Goal: Task Accomplishment & Management: Complete application form

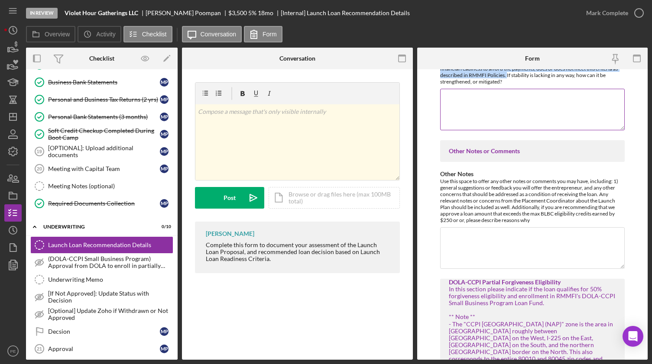
scroll to position [1235, 0]
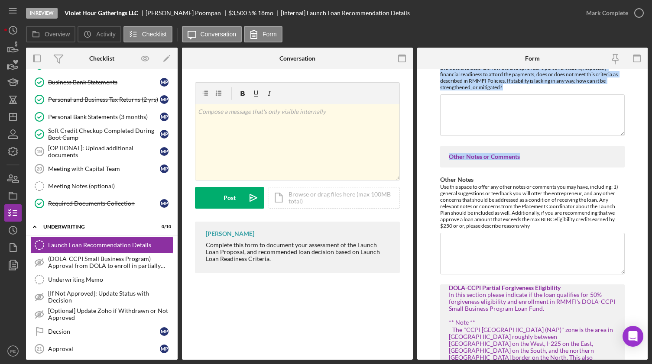
drag, startPoint x: 449, startPoint y: 271, endPoint x: 527, endPoint y: 158, distance: 137.2
click at [527, 158] on div "Withdraw or decline details (only if applicable) If the decision is to withdraw…" at bounding box center [532, 63] width 184 height 2448
click at [495, 152] on div "Other Notes or Comments" at bounding box center [532, 157] width 184 height 22
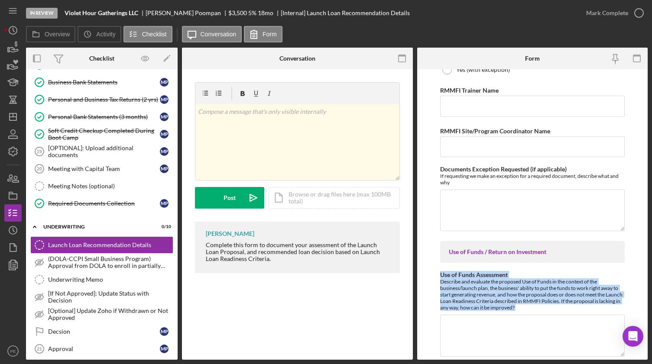
scroll to position [676, 0]
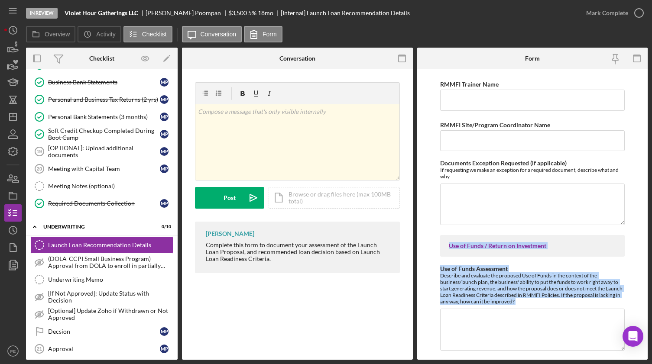
drag, startPoint x: 527, startPoint y: 157, endPoint x: 432, endPoint y: 233, distance: 121.9
click at [432, 233] on form "Withdraw or decline details (only if applicable) If the decision is to withdraw…" at bounding box center [532, 214] width 231 height 291
copy div "Use of Funds / Return on Investment Use of Funds Assessment Describe and evalua…"
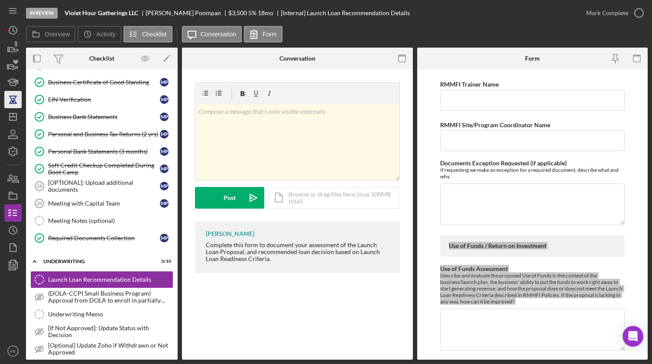
scroll to position [283, 0]
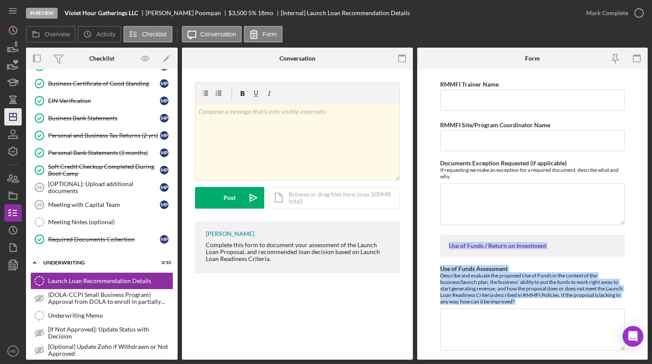
click at [11, 120] on polygon "button" at bounding box center [13, 116] width 7 height 7
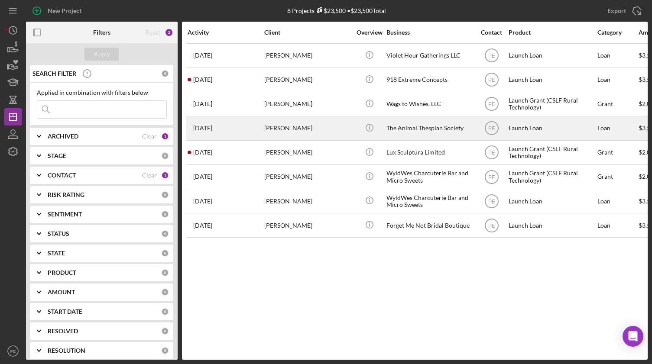
click at [267, 138] on div "[PERSON_NAME]" at bounding box center [307, 128] width 87 height 23
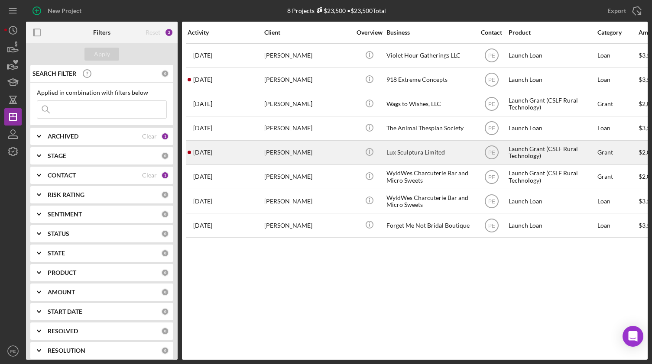
click at [245, 154] on div "1 month ago Roger Lara" at bounding box center [225, 152] width 76 height 23
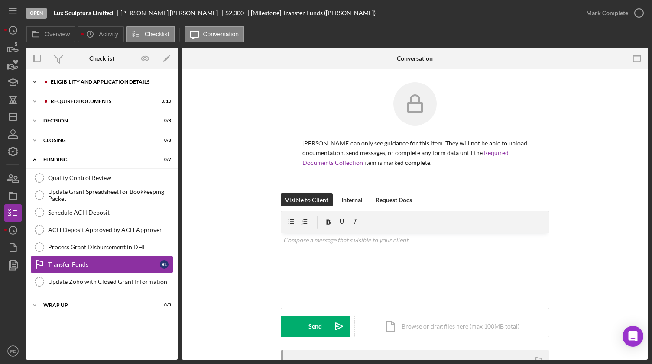
click at [60, 78] on div "Icon/Expander Eligibility and Application Details 1 / 7" at bounding box center [102, 81] width 152 height 17
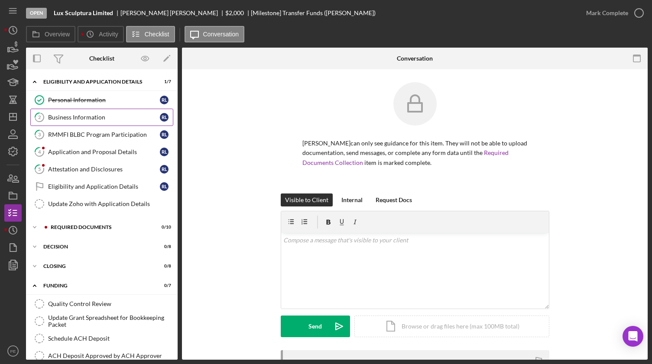
click at [66, 119] on div "Business Information" at bounding box center [104, 117] width 112 height 7
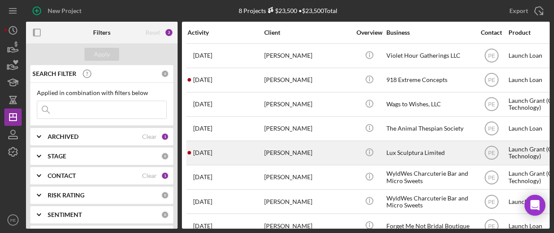
click at [281, 148] on div "[PERSON_NAME]" at bounding box center [307, 152] width 87 height 23
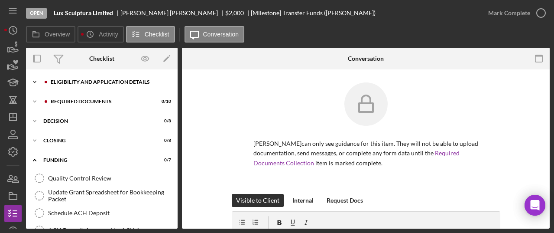
click at [103, 85] on div "Icon/Expander Eligibility and Application Details 1 / 7" at bounding box center [102, 81] width 152 height 17
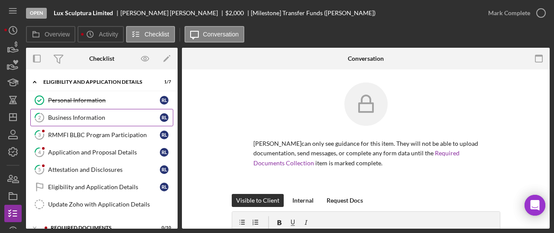
click at [83, 123] on link "2 Business Information [PERSON_NAME]" at bounding box center [101, 117] width 143 height 17
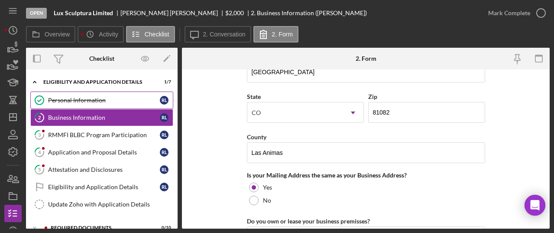
scroll to position [578, 0]
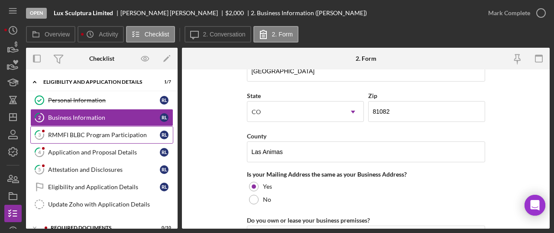
click at [81, 141] on link "3 RMMFI BLBC Program Participation [PERSON_NAME]" at bounding box center [101, 134] width 143 height 17
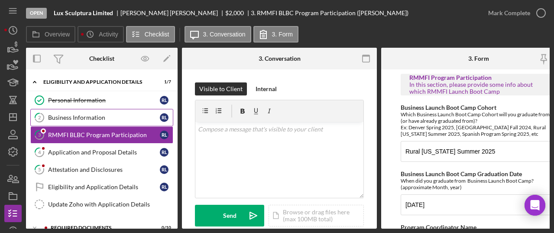
click at [76, 120] on div "Business Information" at bounding box center [104, 117] width 112 height 7
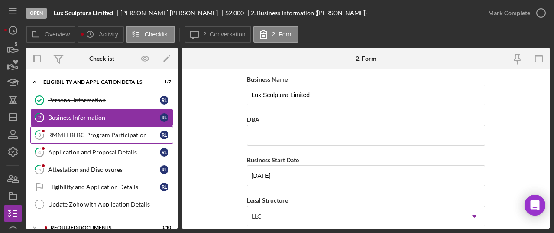
click at [119, 141] on link "3 RMMFI BLBC Program Participation [PERSON_NAME]" at bounding box center [101, 134] width 143 height 17
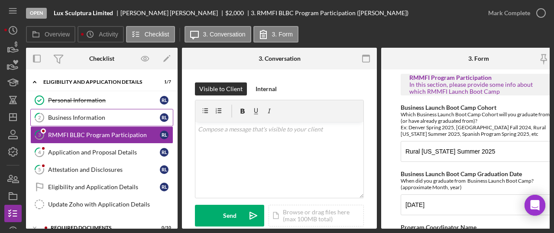
click at [95, 118] on div "Business Information" at bounding box center [104, 117] width 112 height 7
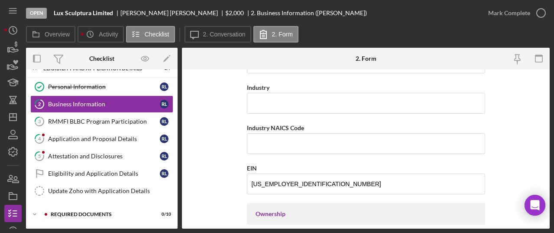
scroll to position [273, 0]
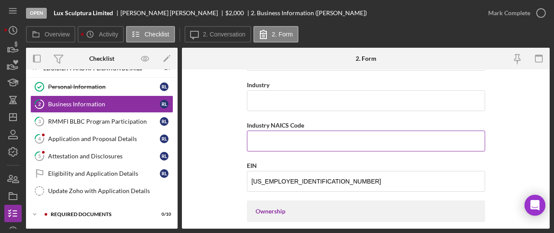
paste input "424990"
type input "424990"
click at [209, 146] on form "Business Name Lux Sculptura Limited DBA Business Start Date 08/12/2025 Legal St…" at bounding box center [366, 148] width 368 height 159
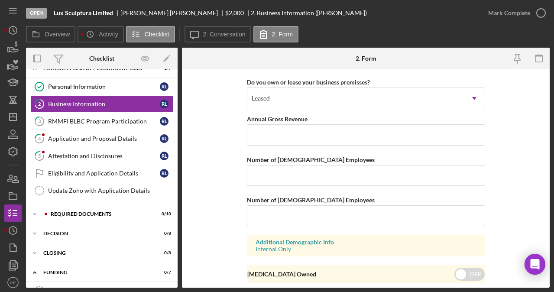
scroll to position [706, 0]
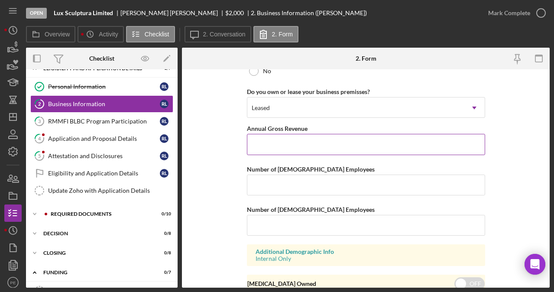
click at [366, 149] on input "Annual Gross Revenue" at bounding box center [366, 144] width 238 height 21
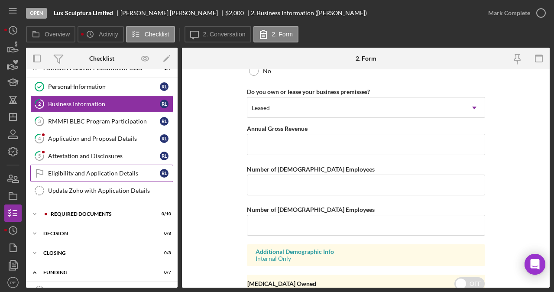
click at [90, 175] on div "Eligibility and Application Details" at bounding box center [104, 173] width 112 height 7
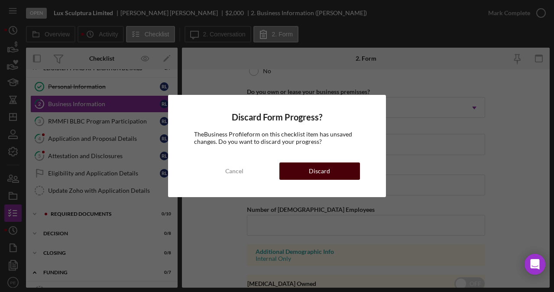
click at [312, 163] on div "Discard" at bounding box center [319, 170] width 21 height 17
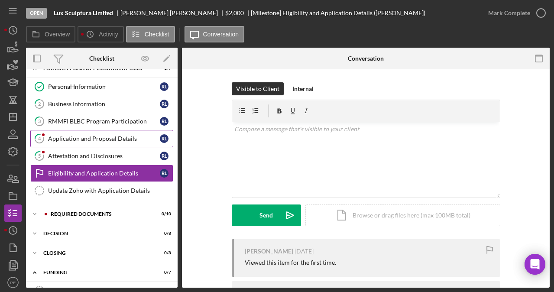
click at [123, 145] on link "4 Application and Proposal Details [PERSON_NAME]" at bounding box center [101, 138] width 143 height 17
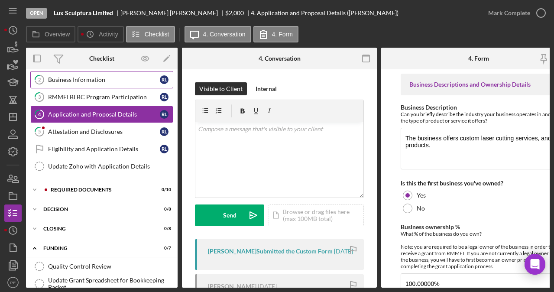
scroll to position [41, 0]
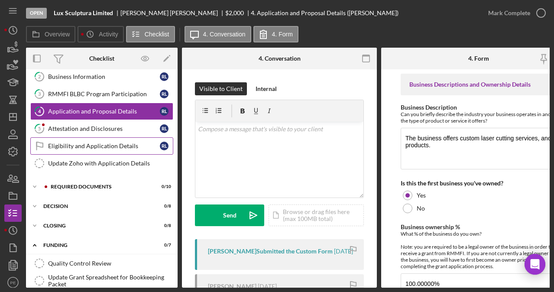
click at [103, 150] on link "Eligibility and Application Details Eligibility and Application Details [PERSON…" at bounding box center [101, 145] width 143 height 17
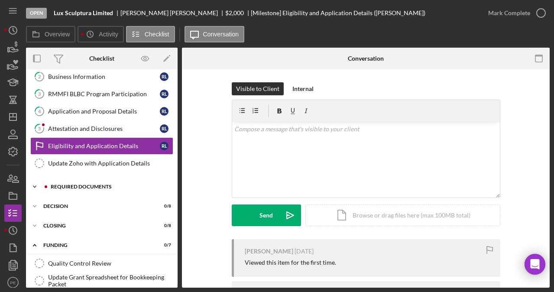
click at [94, 182] on div "Icon/Expander Required Documents 0 / 10" at bounding box center [102, 186] width 152 height 17
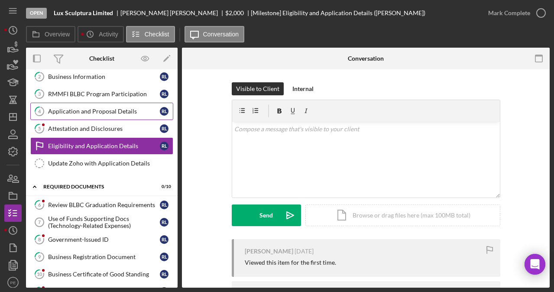
click at [84, 103] on link "4 Application and Proposal Details [PERSON_NAME]" at bounding box center [101, 111] width 143 height 17
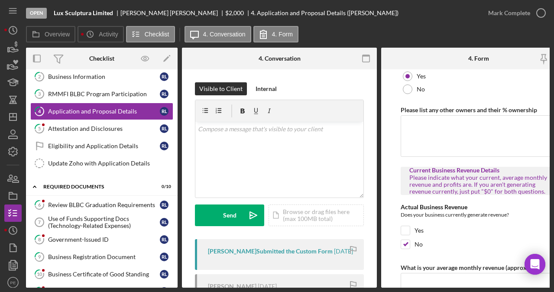
scroll to position [239, 0]
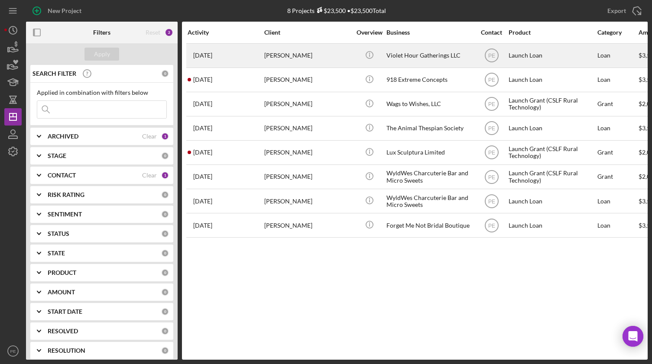
click at [314, 65] on div "[PERSON_NAME]" at bounding box center [307, 55] width 87 height 23
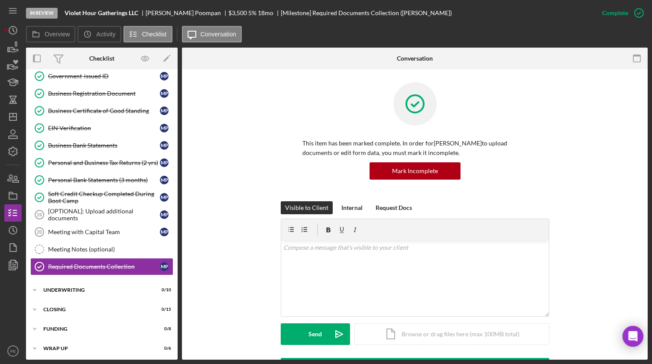
scroll to position [132, 0]
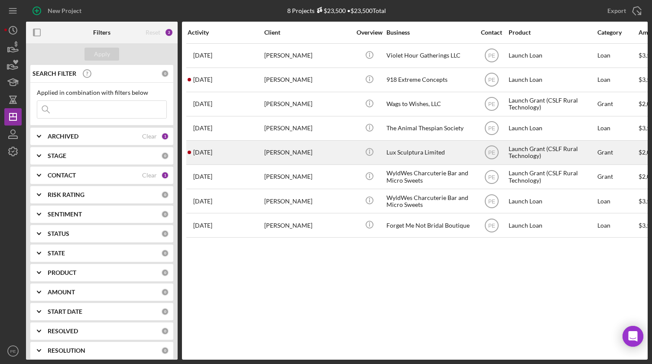
click at [294, 158] on div "[PERSON_NAME]" at bounding box center [307, 152] width 87 height 23
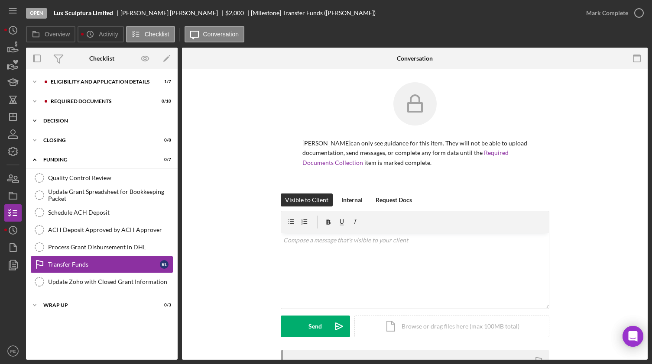
click at [36, 121] on icon "Icon/Expander" at bounding box center [34, 120] width 17 height 17
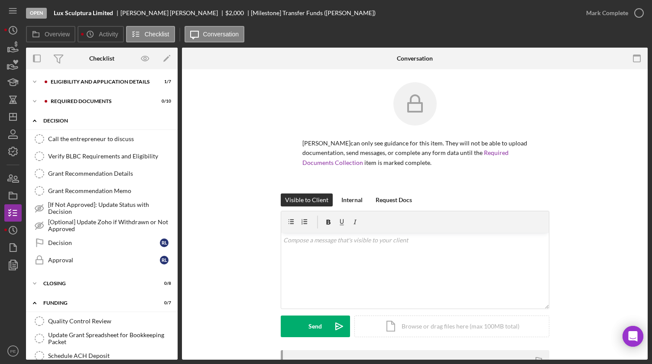
click at [36, 121] on icon "Icon/Expander" at bounding box center [34, 120] width 17 height 17
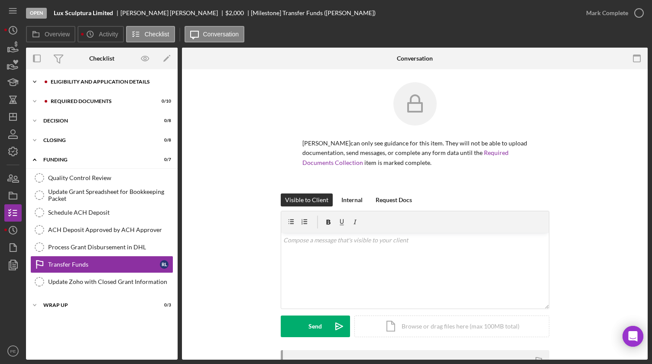
click at [115, 84] on div "Eligibility and Application Details" at bounding box center [107, 81] width 128 height 5
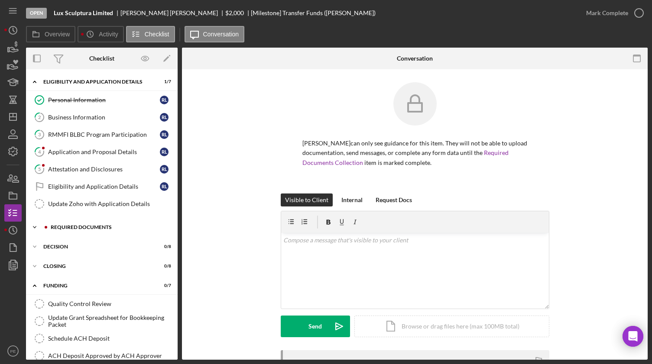
click at [92, 226] on div "Required Documents" at bounding box center [109, 227] width 116 height 5
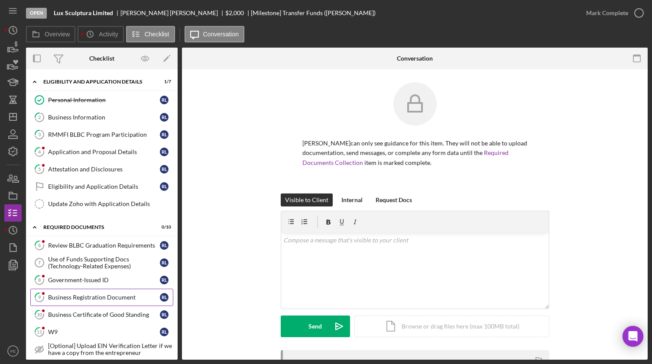
click at [85, 292] on link "9 Business Registration Document [PERSON_NAME]" at bounding box center [101, 297] width 143 height 17
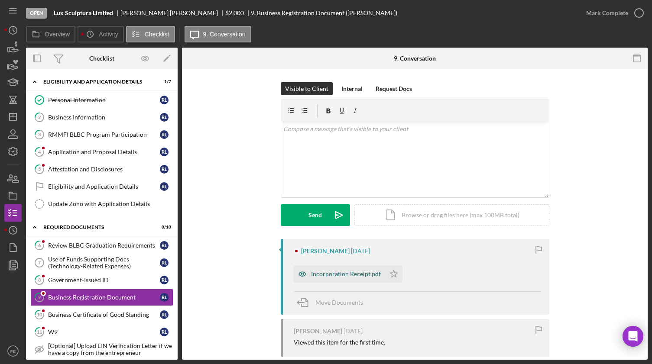
click at [319, 267] on div "Incorporation Receipt.pdf" at bounding box center [339, 273] width 91 height 17
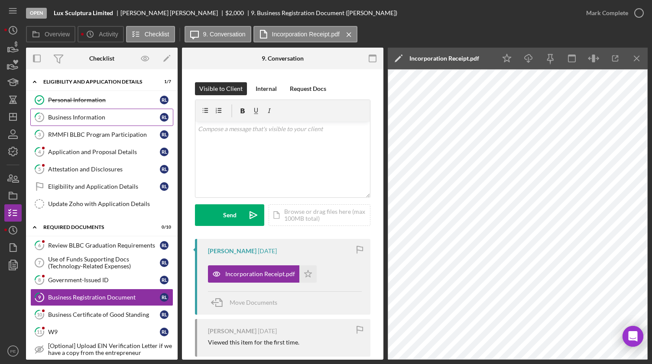
click at [54, 124] on link "2 Business Information [PERSON_NAME]" at bounding box center [101, 117] width 143 height 17
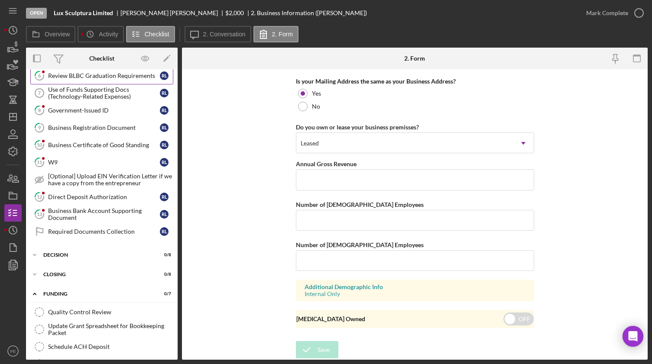
scroll to position [174, 0]
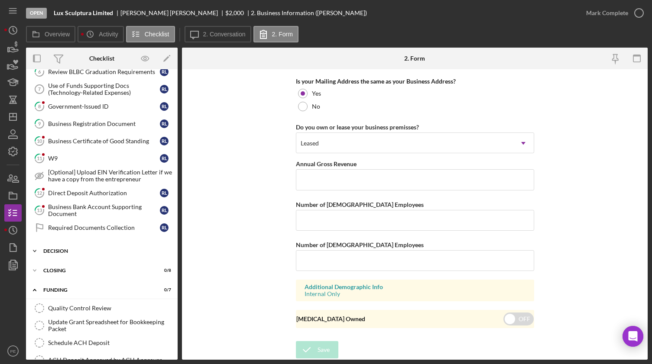
click at [40, 252] on icon "Icon/Expander" at bounding box center [34, 250] width 17 height 17
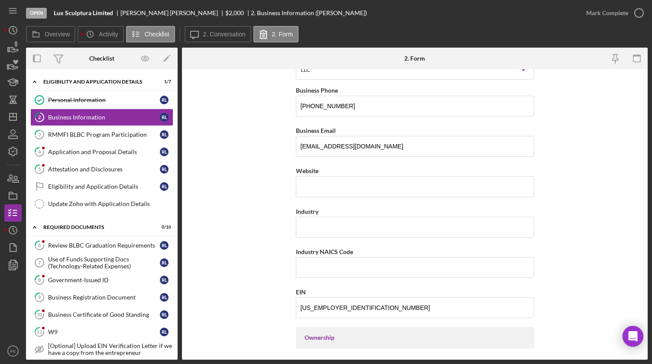
scroll to position [148, 0]
click at [317, 268] on input "Industry NAICS Code" at bounding box center [415, 266] width 238 height 21
paste input "332812"
type input "332812"
click at [254, 265] on form "Business Name Lux Sculptura Limited DBA Business Start Date [DATE] Legal Struct…" at bounding box center [415, 214] width 466 height 291
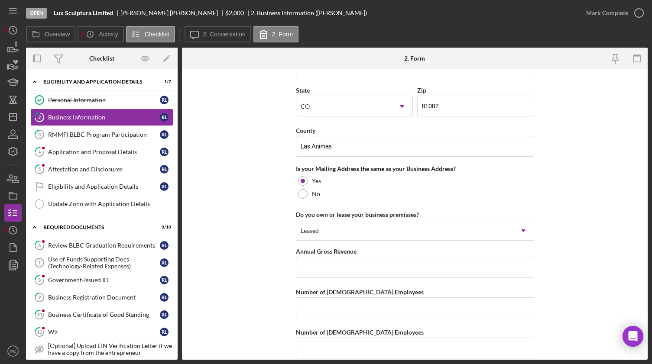
scroll to position [591, 0]
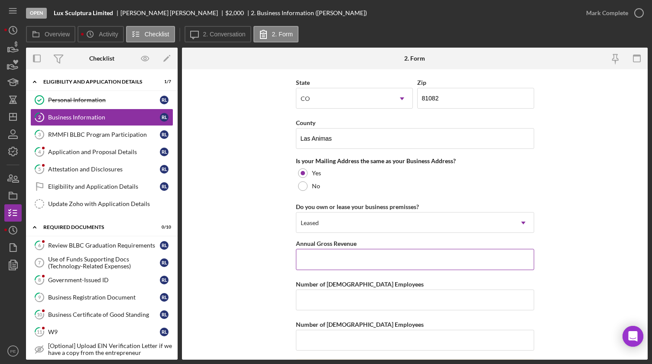
click at [336, 261] on input "Annual Gross Revenue" at bounding box center [415, 259] width 238 height 21
type input "$0"
click at [348, 296] on input "Number of [DEMOGRAPHIC_DATA] Employees" at bounding box center [415, 300] width 238 height 21
click at [348, 296] on input "1" at bounding box center [415, 300] width 238 height 21
type input "1"
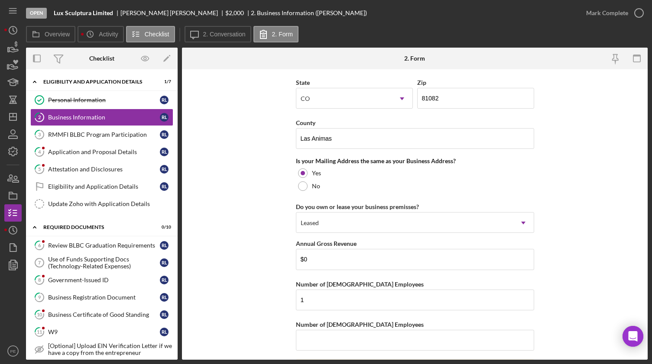
click at [262, 294] on form "Business Name Lux Sculptura Limited DBA Business Start Date [DATE] Legal Struct…" at bounding box center [415, 214] width 466 height 291
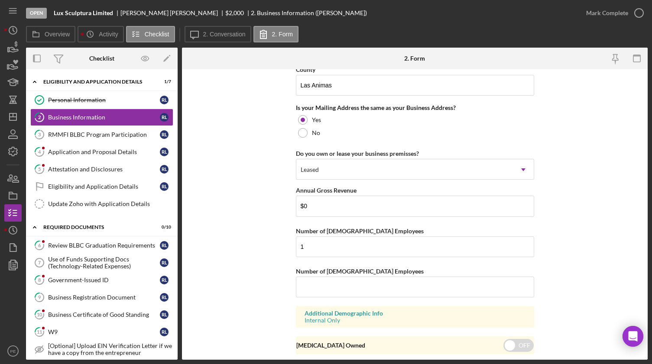
scroll to position [666, 0]
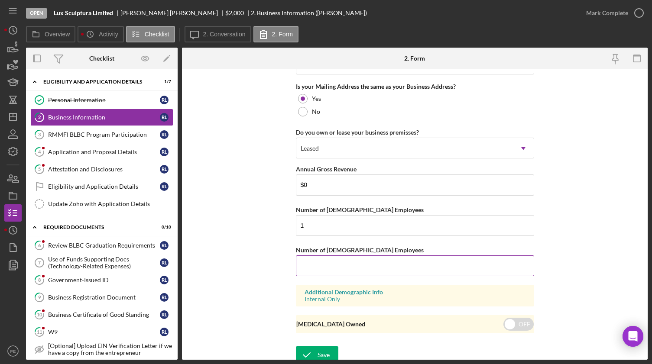
click at [336, 264] on input "Number of [DEMOGRAPHIC_DATA] Employees" at bounding box center [415, 265] width 238 height 21
type input "0"
click at [275, 271] on form "Business Name Lux Sculptura Limited DBA Business Start Date [DATE] Legal Struct…" at bounding box center [415, 214] width 466 height 291
click at [310, 349] on icon "submit" at bounding box center [307, 355] width 22 height 22
click at [603, 19] on div "Mark Complete" at bounding box center [607, 12] width 42 height 17
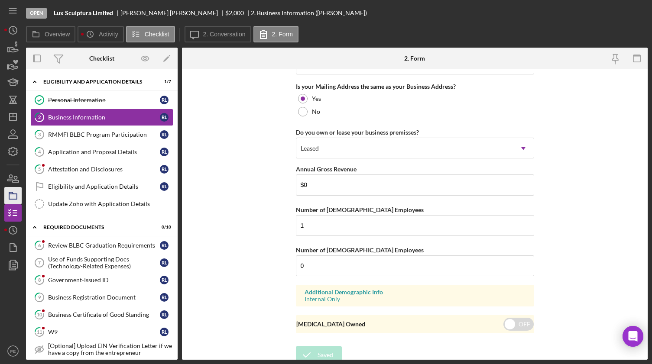
scroll to position [362, 0]
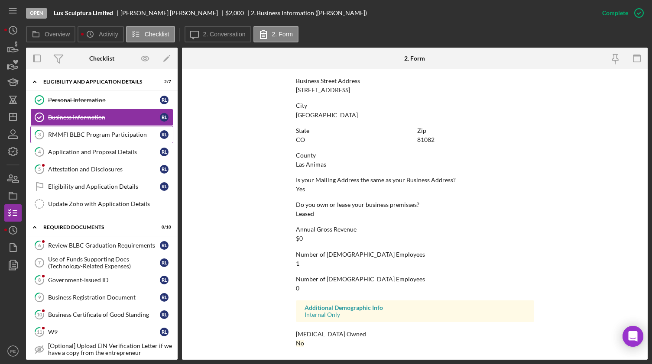
click at [93, 136] on div "RMMFI BLBC Program Participation" at bounding box center [104, 134] width 112 height 7
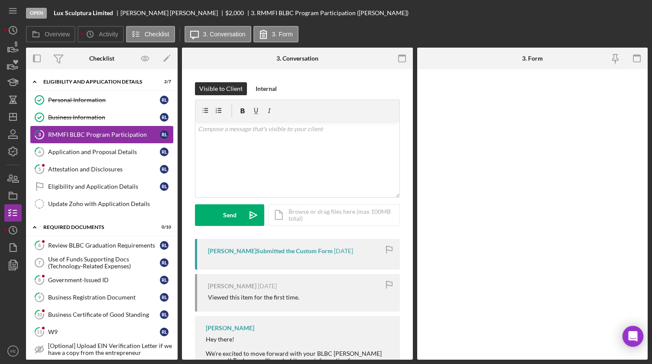
click at [93, 136] on div "RMMFI BLBC Program Participation" at bounding box center [104, 134] width 112 height 7
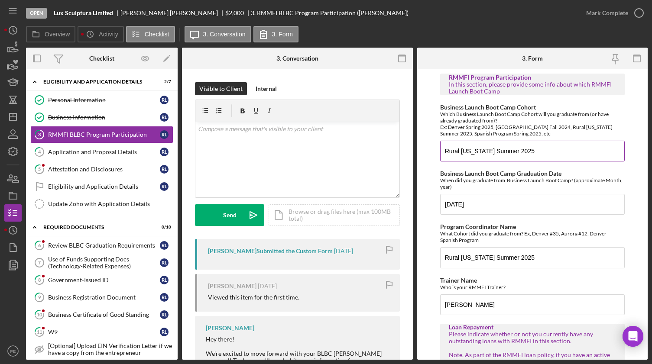
click at [537, 154] on input "Rural [US_STATE] Summer 2025" at bounding box center [532, 151] width 184 height 21
click at [517, 208] on input "[DATE]" at bounding box center [532, 204] width 184 height 21
click at [536, 262] on input "Rural [US_STATE] Summer 2025" at bounding box center [532, 257] width 184 height 21
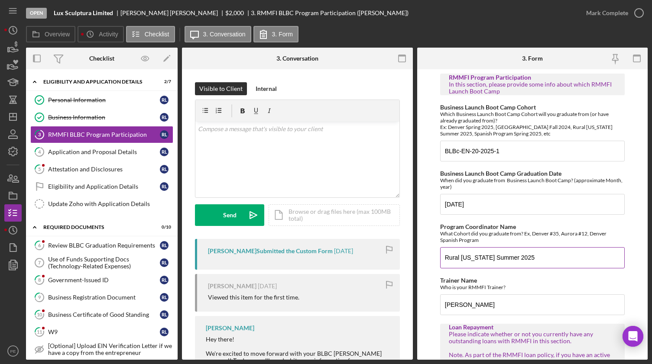
click at [536, 262] on input "Rural [US_STATE] Summer 2025" at bounding box center [532, 257] width 184 height 21
click at [459, 153] on input "BLBc-EN-20-2025-1" at bounding box center [532, 151] width 184 height 21
drag, startPoint x: 507, startPoint y: 149, endPoint x: 445, endPoint y: 151, distance: 62.4
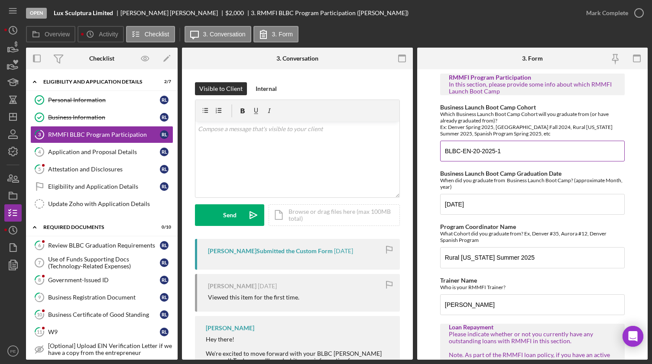
click at [445, 151] on input "BLBC-EN-20-2025-1" at bounding box center [532, 151] width 184 height 21
type input "BLBC-EN-20-2025-1"
click at [496, 262] on input "Rural [US_STATE] Summer 2025" at bounding box center [532, 257] width 184 height 21
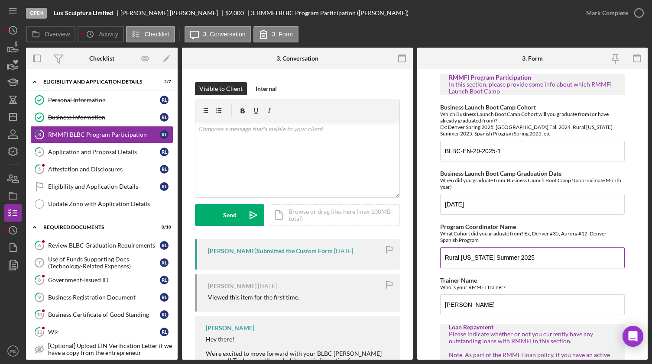
click at [496, 262] on input "Rural [US_STATE] Summer 2025" at bounding box center [532, 257] width 184 height 21
paste input "BLBC-EN-20-2025-1"
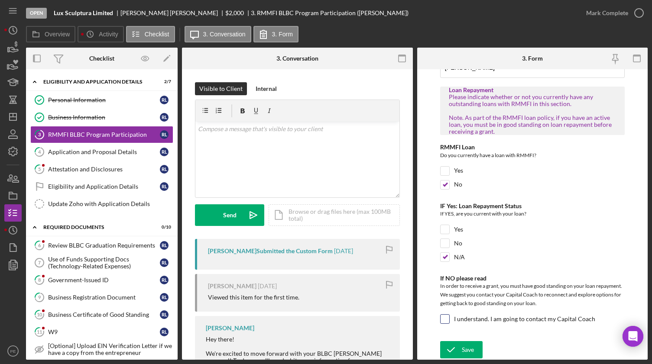
type input "BLBC-EN-20-2025-1"
click at [446, 319] on input "I understand. I am going to contact my Capital Coach" at bounding box center [444, 319] width 9 height 9
checkbox input "true"
click at [456, 346] on icon "submit" at bounding box center [451, 350] width 22 height 22
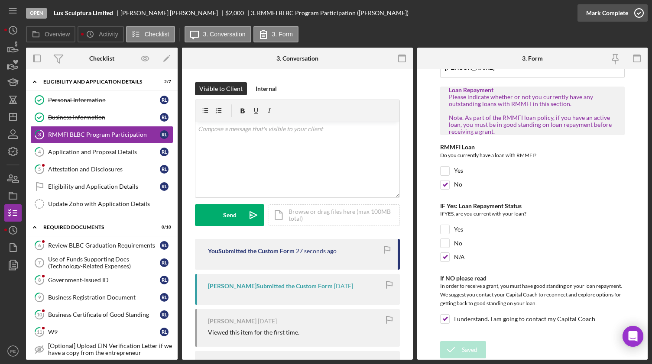
click at [604, 16] on div "Mark Complete" at bounding box center [607, 12] width 42 height 17
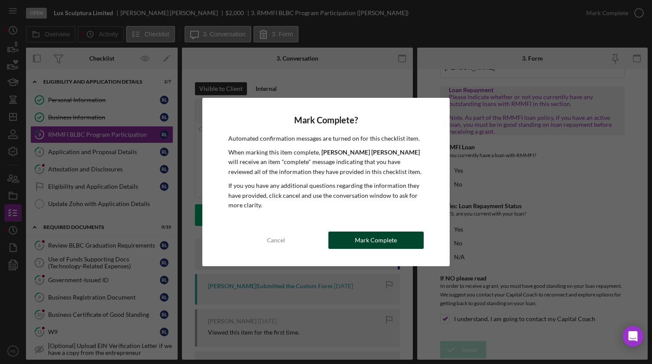
click at [350, 242] on button "Mark Complete" at bounding box center [376, 240] width 96 height 17
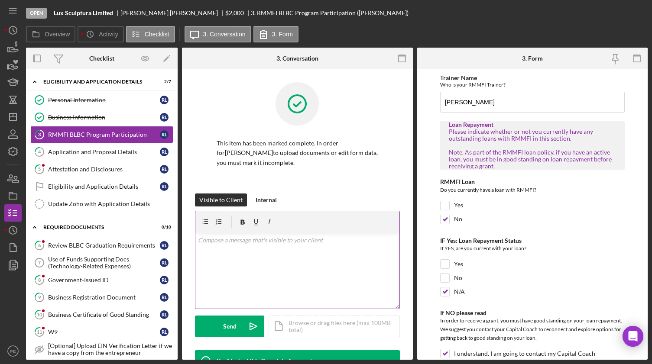
scroll to position [272, 0]
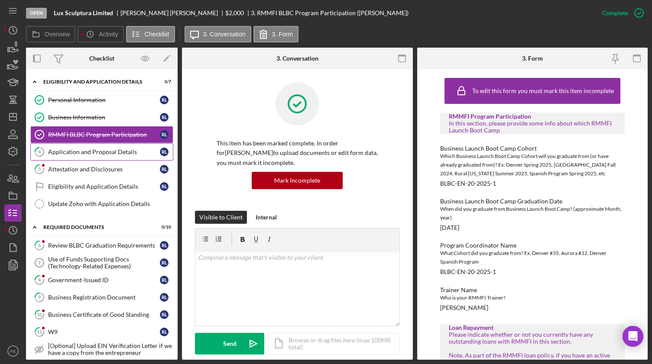
click at [102, 149] on div "Application and Proposal Details" at bounding box center [104, 152] width 112 height 7
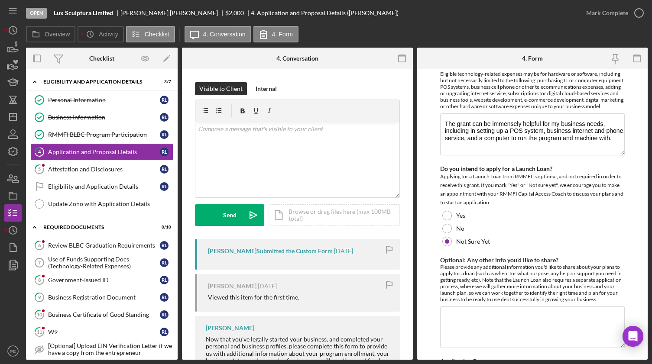
scroll to position [974, 0]
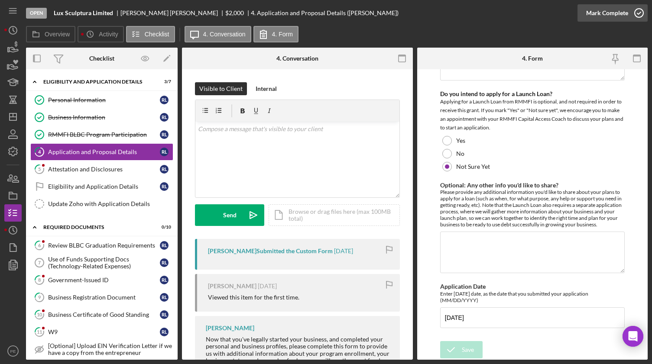
click at [614, 16] on div "Mark Complete" at bounding box center [607, 12] width 42 height 17
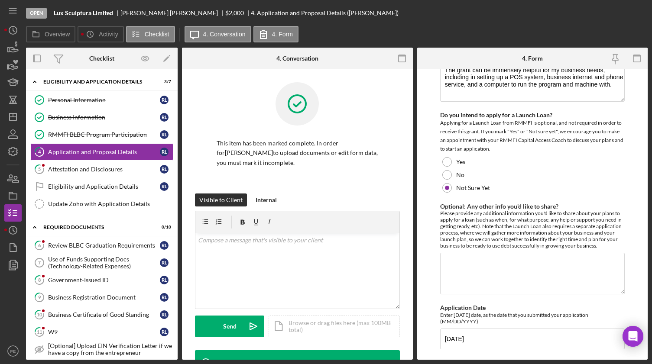
scroll to position [1009, 0]
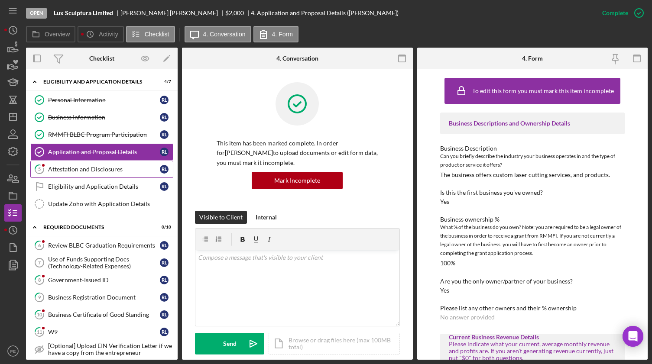
click at [74, 176] on link "5 Attestation and Disclosures [PERSON_NAME]" at bounding box center [101, 169] width 143 height 17
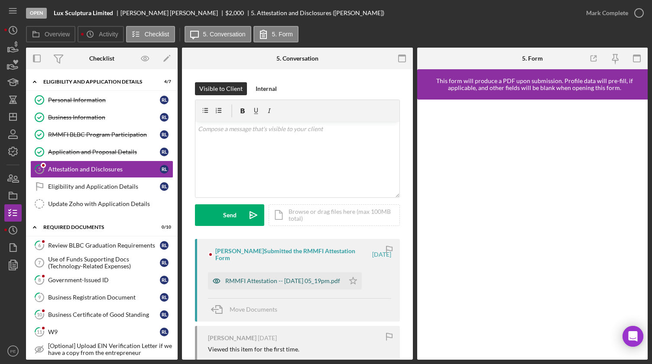
click at [268, 278] on div "RMMFI Attestation -- [DATE] 05_19pm.pdf" at bounding box center [282, 281] width 115 height 7
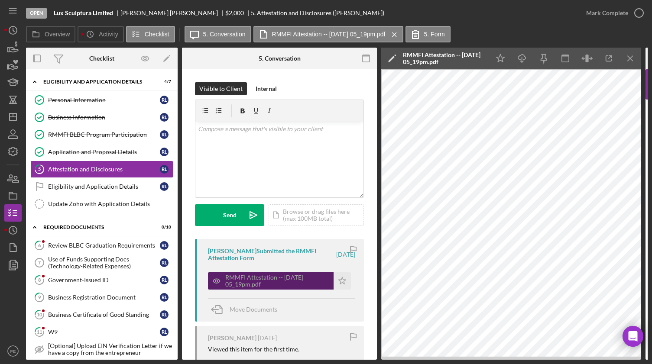
click at [217, 280] on icon "button" at bounding box center [216, 281] width 2 height 2
click at [501, 61] on polygon "button" at bounding box center [500, 58] width 8 height 8
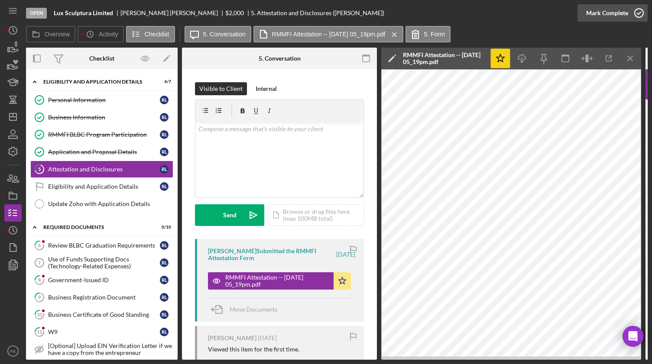
click at [593, 16] on div "Mark Complete" at bounding box center [607, 12] width 42 height 17
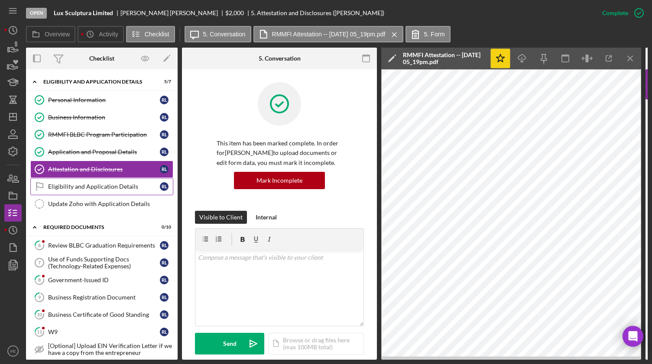
click at [87, 188] on div "Eligibility and Application Details" at bounding box center [104, 186] width 112 height 7
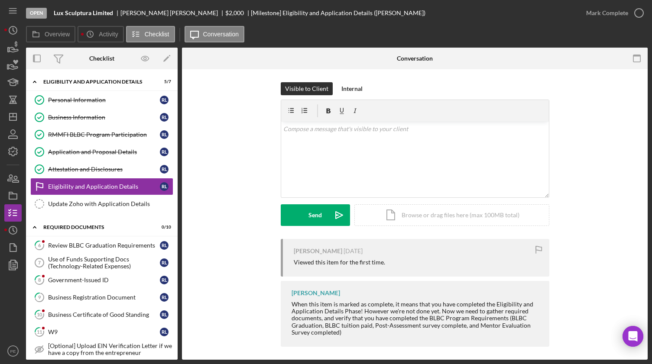
scroll to position [4, 0]
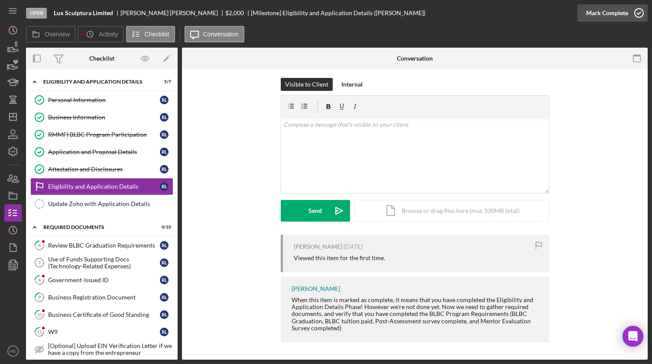
click at [606, 14] on div "Mark Complete" at bounding box center [607, 12] width 42 height 17
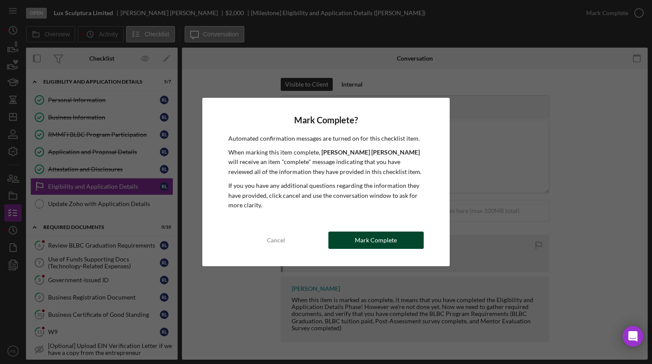
click at [377, 245] on div "Mark Complete" at bounding box center [376, 240] width 42 height 17
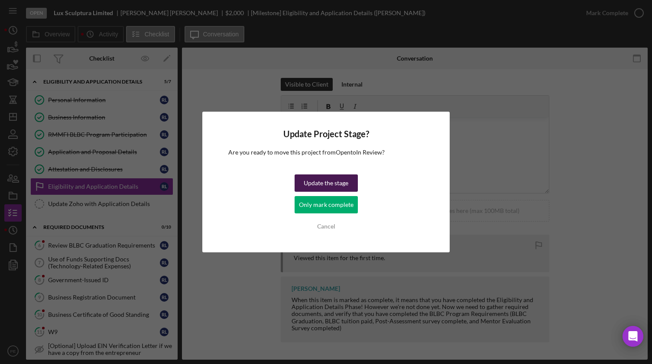
click at [319, 189] on div "Update the stage" at bounding box center [326, 183] width 45 height 17
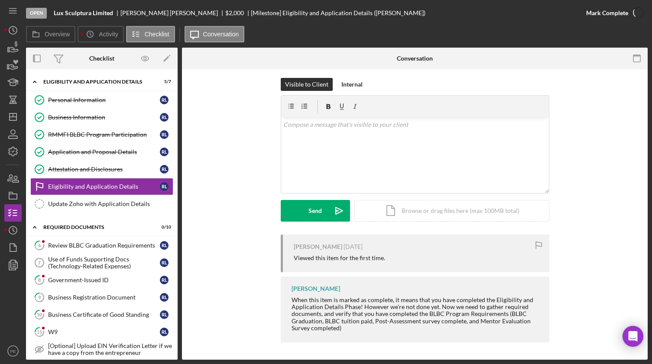
scroll to position [123, 0]
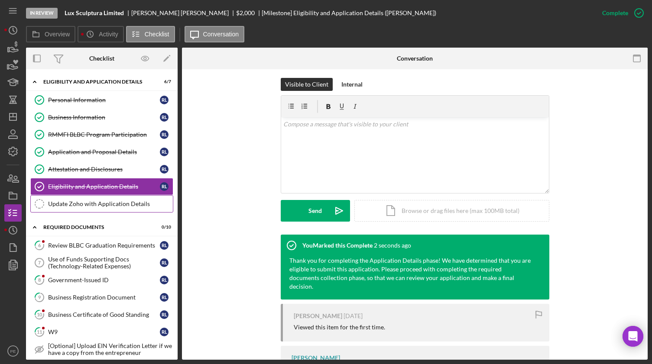
click at [64, 207] on div "Update Zoho with Application Details" at bounding box center [110, 203] width 125 height 7
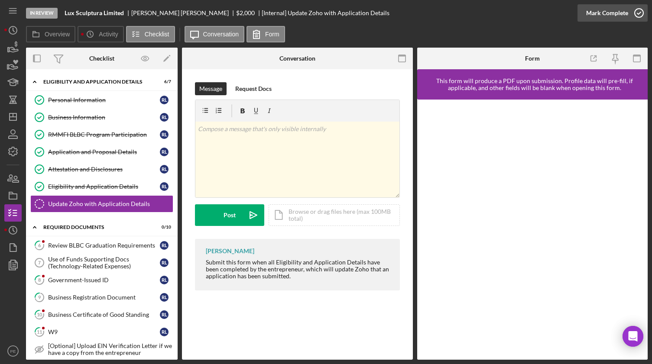
click at [616, 16] on div "Mark Complete" at bounding box center [607, 12] width 42 height 17
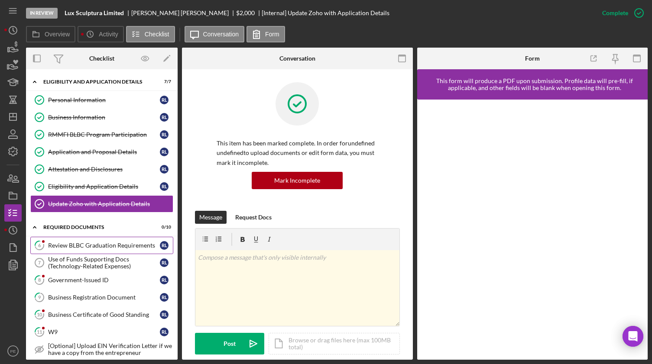
click at [93, 245] on div "Review BLBC Graduation Requirements" at bounding box center [104, 245] width 112 height 7
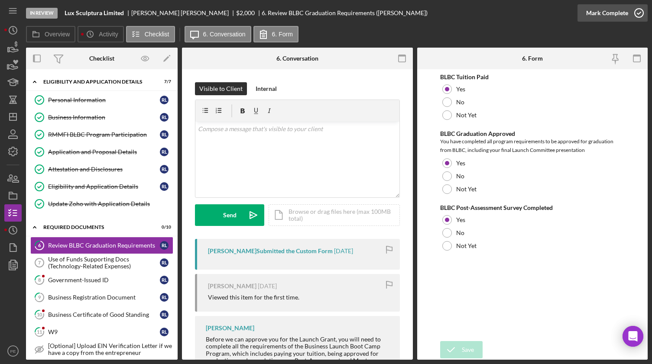
click at [607, 16] on div "Mark Complete" at bounding box center [607, 12] width 42 height 17
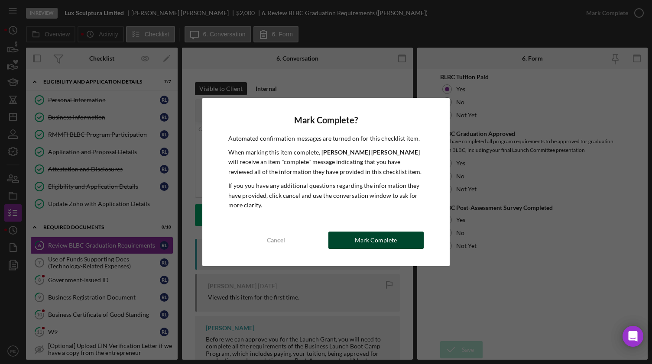
click at [372, 245] on div "Mark Complete" at bounding box center [376, 240] width 42 height 17
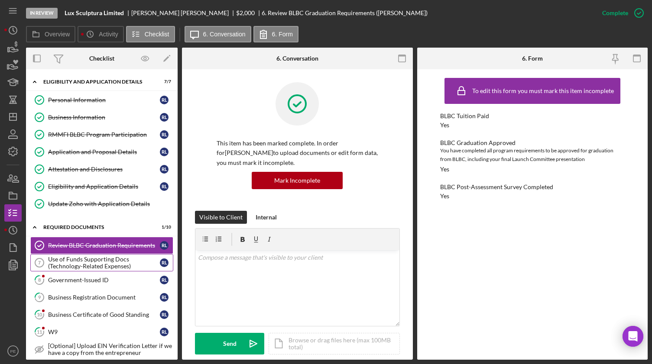
click at [82, 268] on div "Use of Funds Supporting Docs (Technology-Related Expenses)" at bounding box center [104, 263] width 112 height 14
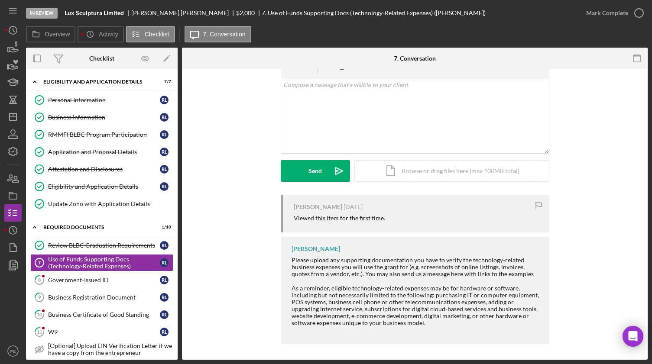
scroll to position [46, 0]
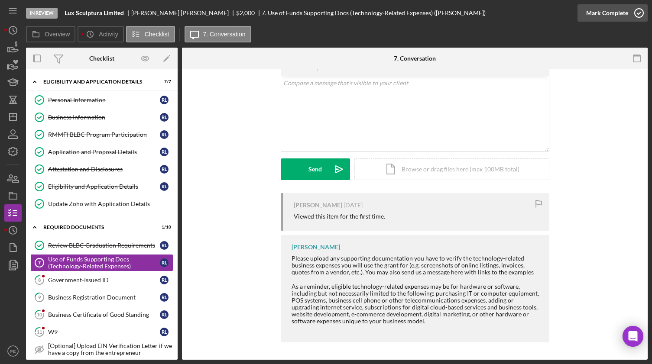
click at [606, 15] on div "Mark Complete" at bounding box center [607, 12] width 42 height 17
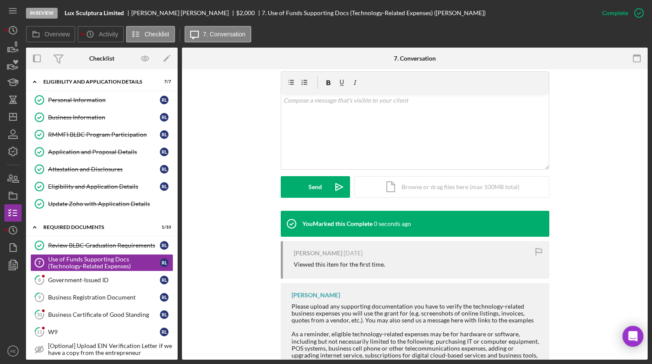
scroll to position [165, 0]
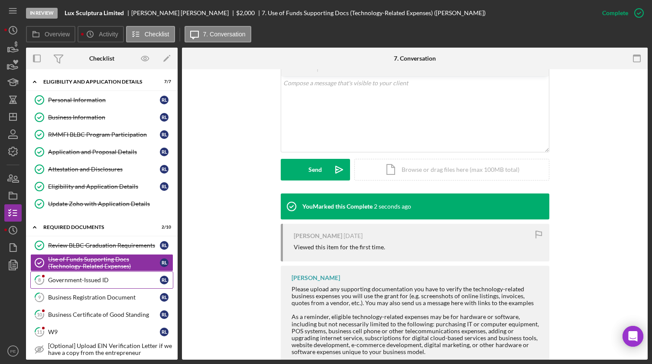
click at [88, 272] on link "8 Government-Issued ID [PERSON_NAME]" at bounding box center [101, 280] width 143 height 17
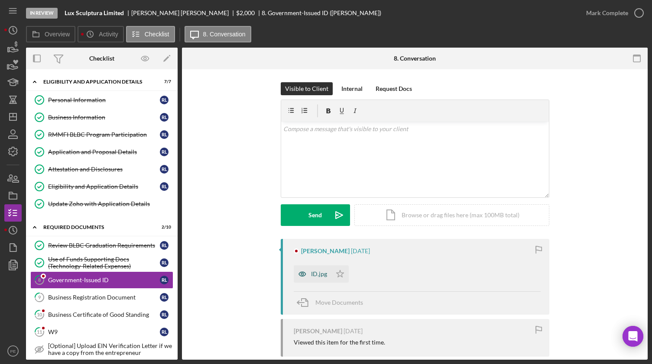
click at [319, 275] on div "ID.jpg" at bounding box center [319, 274] width 16 height 7
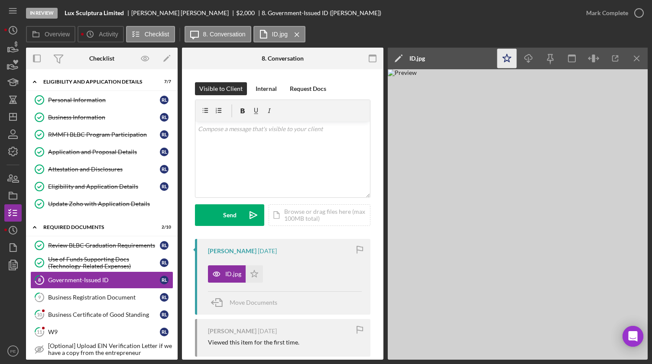
click at [509, 58] on polygon "button" at bounding box center [507, 58] width 8 height 8
click at [593, 19] on div "Mark Complete" at bounding box center [607, 12] width 42 height 17
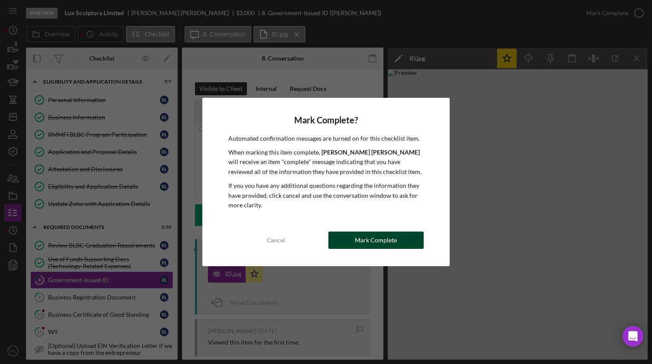
click at [388, 241] on div "Mark Complete" at bounding box center [376, 240] width 42 height 17
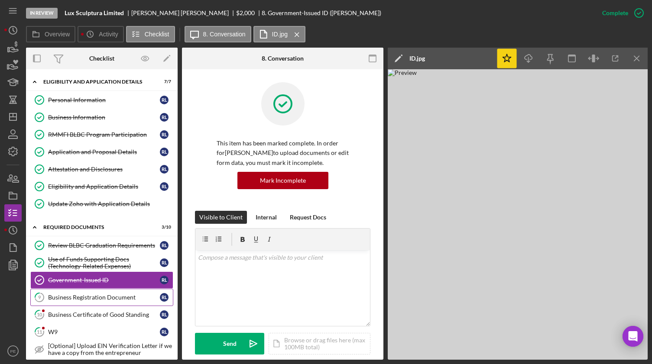
click at [92, 295] on div "Business Registration Document" at bounding box center [104, 297] width 112 height 7
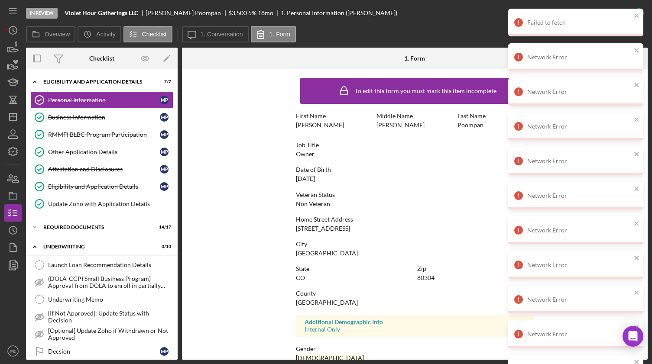
scroll to position [113, 0]
